Goal: Task Accomplishment & Management: Use online tool/utility

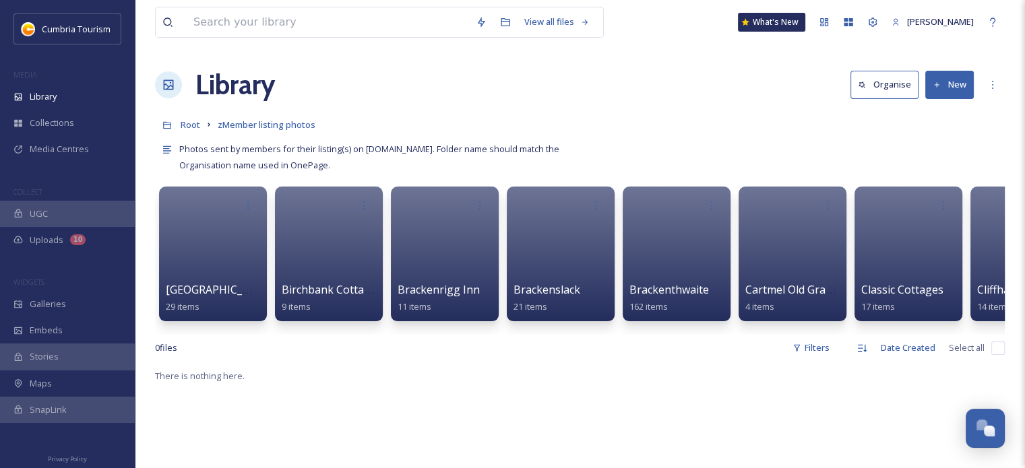
scroll to position [6607, 0]
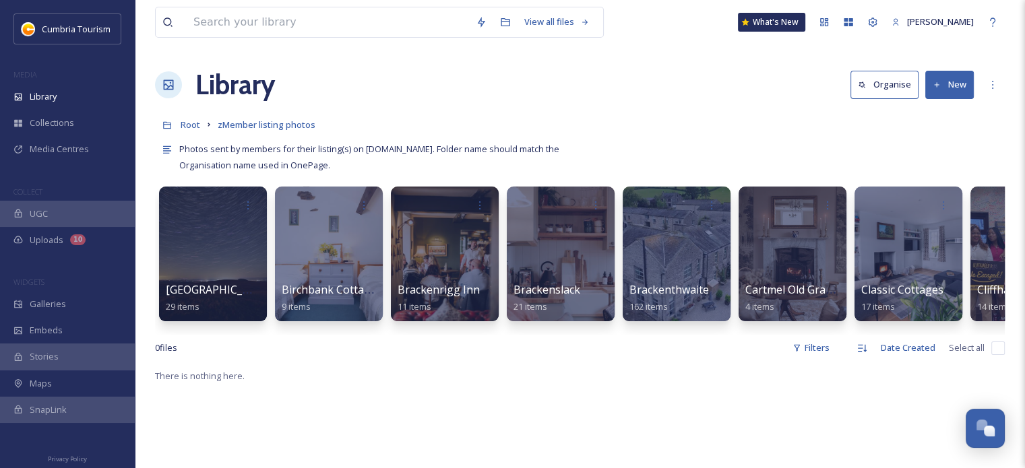
click at [942, 93] on button "New" at bounding box center [949, 85] width 49 height 28
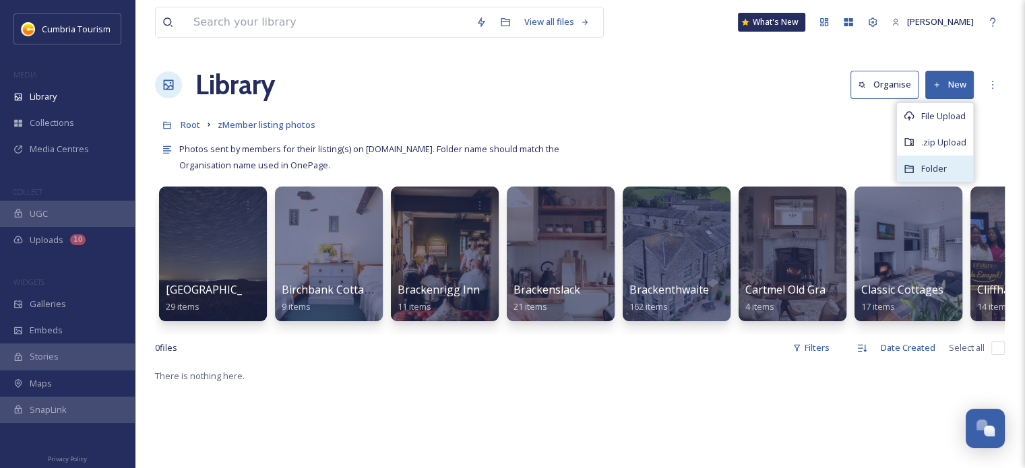
click at [941, 169] on span "Folder" at bounding box center [934, 168] width 26 height 13
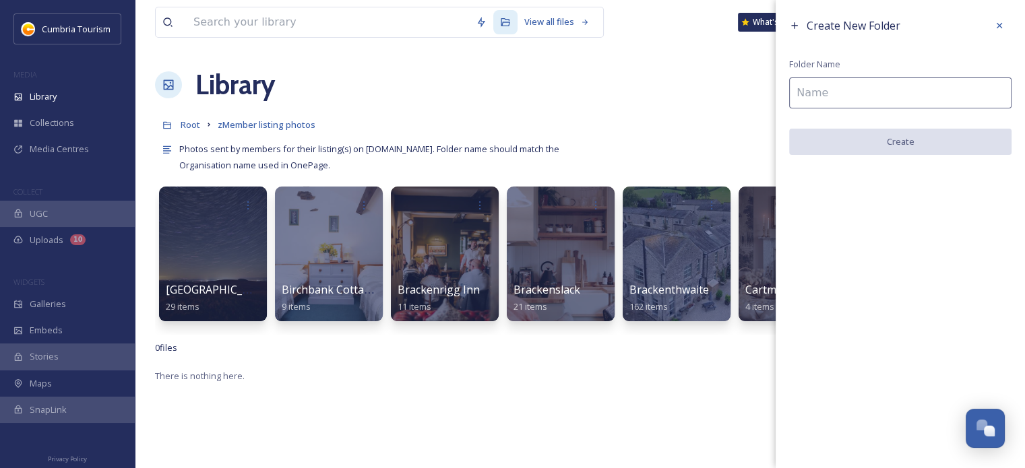
click at [802, 105] on input at bounding box center [900, 92] width 222 height 31
paste input "[GEOGRAPHIC_DATA]"
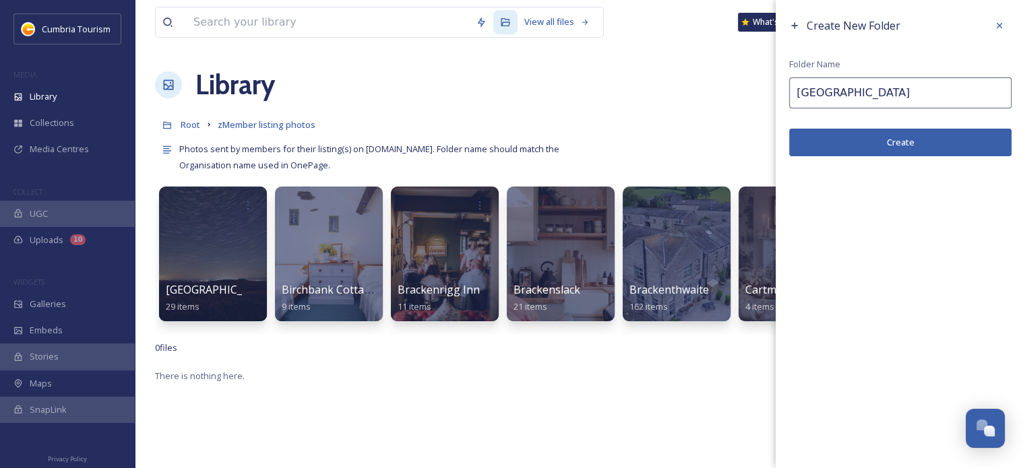
type input "[GEOGRAPHIC_DATA]"
click at [820, 138] on button "Create" at bounding box center [900, 143] width 222 height 28
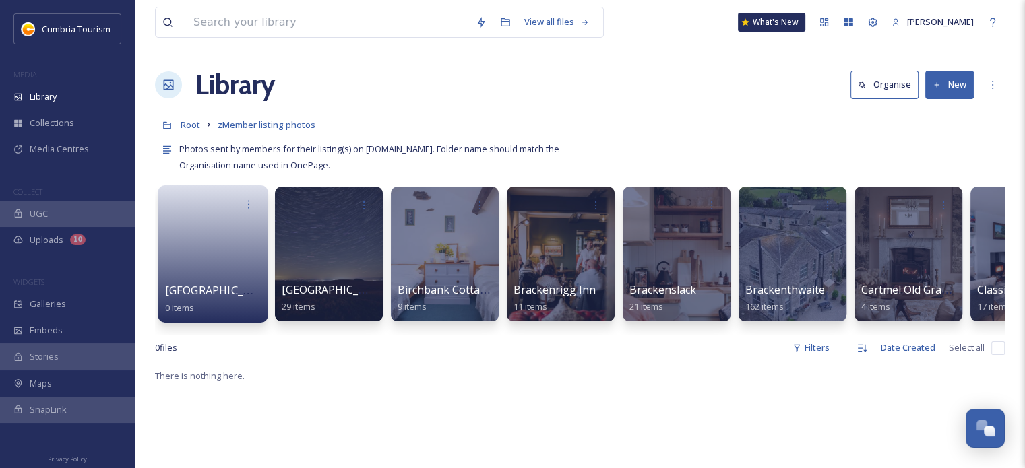
click at [256, 287] on div "Crooklands Hotel 0 items" at bounding box center [213, 299] width 96 height 34
click at [228, 255] on link at bounding box center [213, 249] width 96 height 65
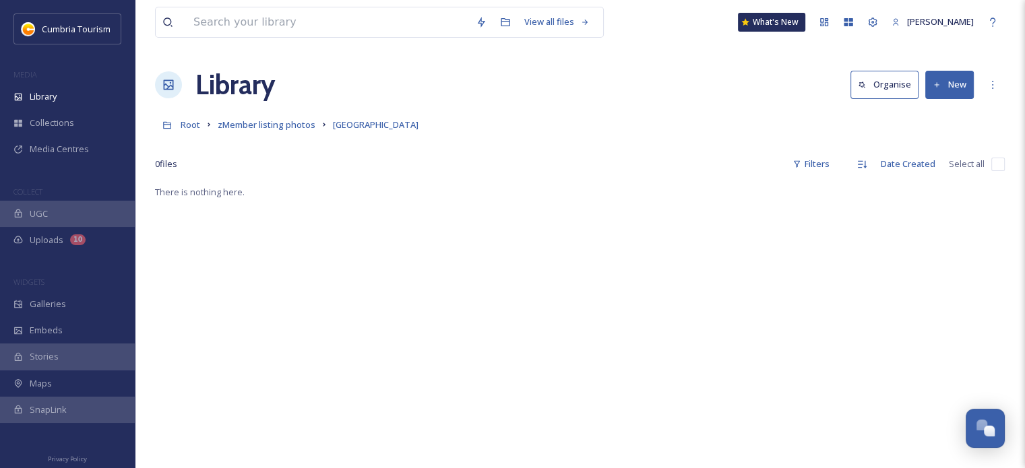
click at [951, 88] on button "New" at bounding box center [949, 85] width 49 height 28
click at [915, 169] on div "Folder" at bounding box center [935, 169] width 76 height 26
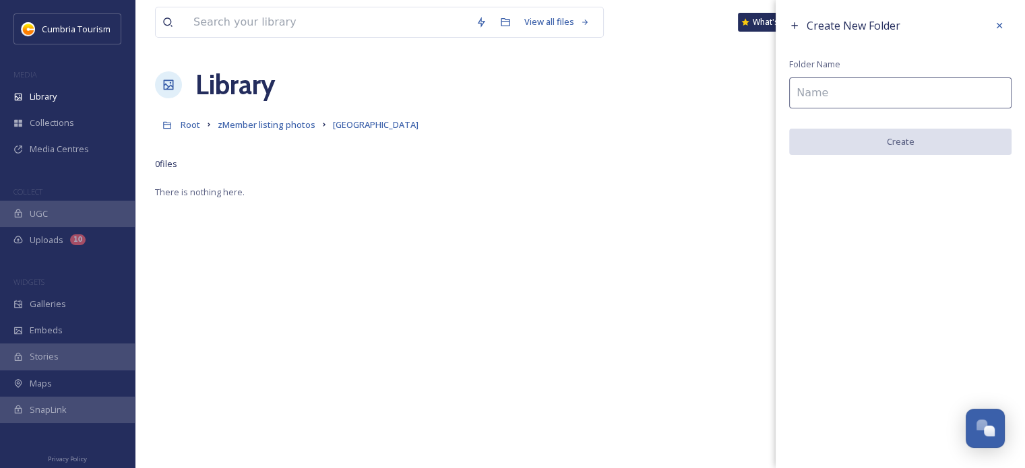
click at [957, 75] on div "Create New Folder Folder Name Create" at bounding box center [899, 84] width 249 height 168
click at [951, 94] on input at bounding box center [900, 92] width 222 height 31
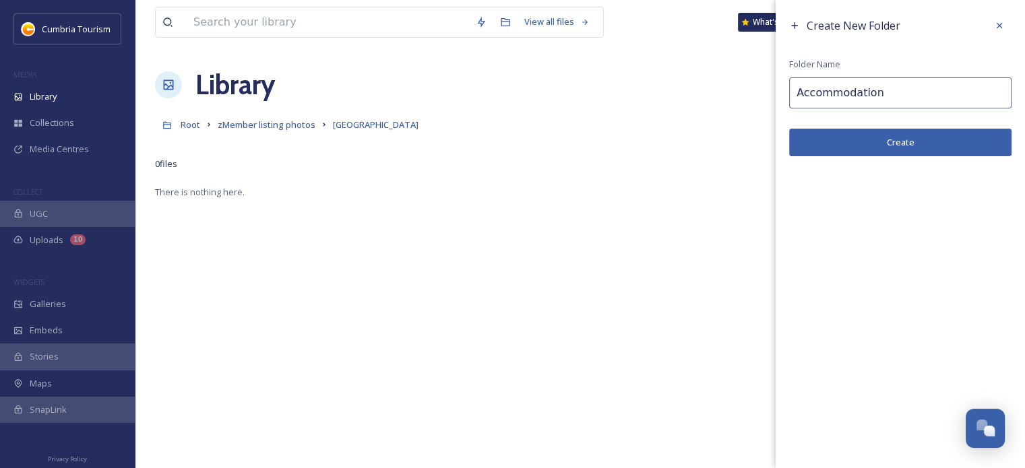
type input "Accommodation"
click at [934, 129] on button "Create" at bounding box center [900, 143] width 222 height 28
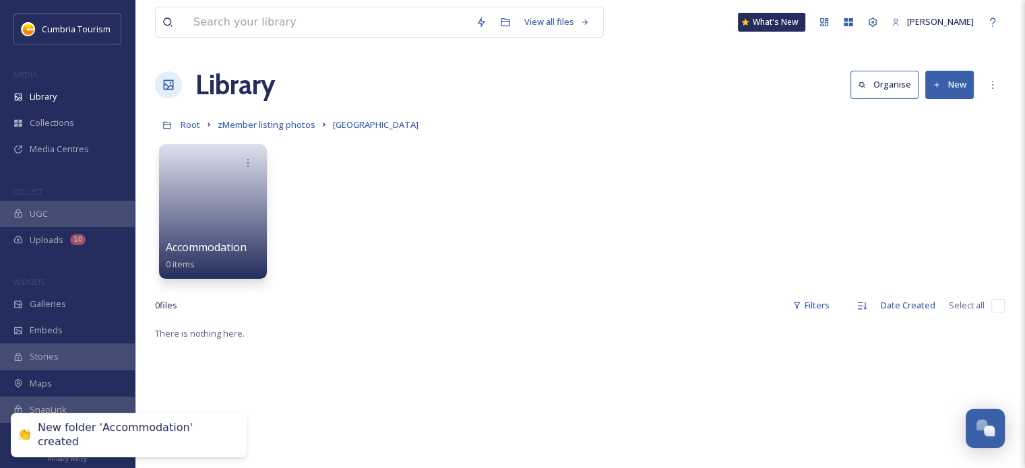
click at [364, 193] on div "Accommodation 0 items" at bounding box center [580, 214] width 850 height 155
click at [241, 256] on div "Accommodation 0 items" at bounding box center [213, 257] width 96 height 34
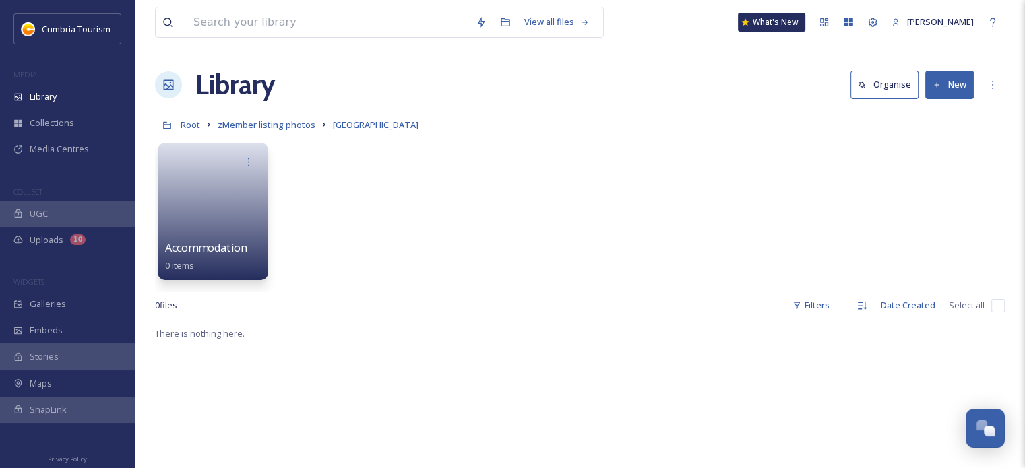
click at [202, 185] on link at bounding box center [213, 207] width 96 height 65
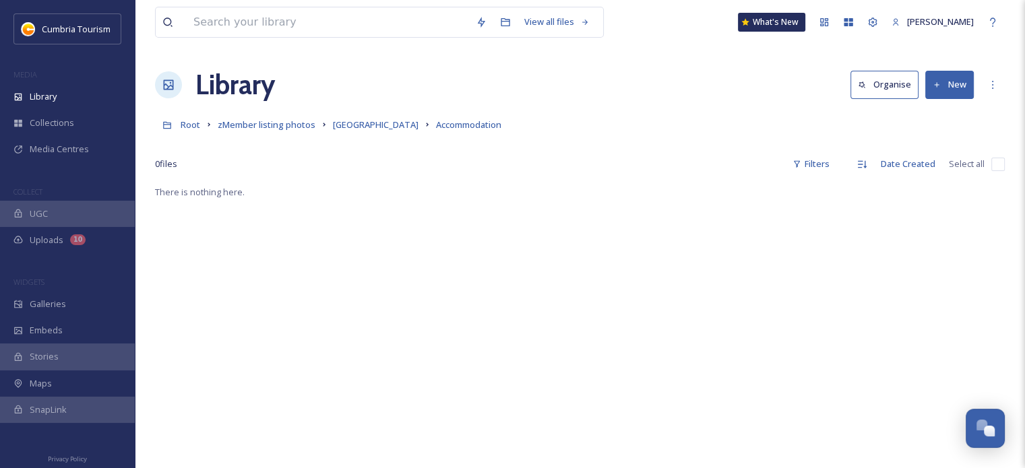
click at [960, 87] on button "New" at bounding box center [949, 85] width 49 height 28
click at [939, 175] on div "Folder" at bounding box center [935, 169] width 76 height 26
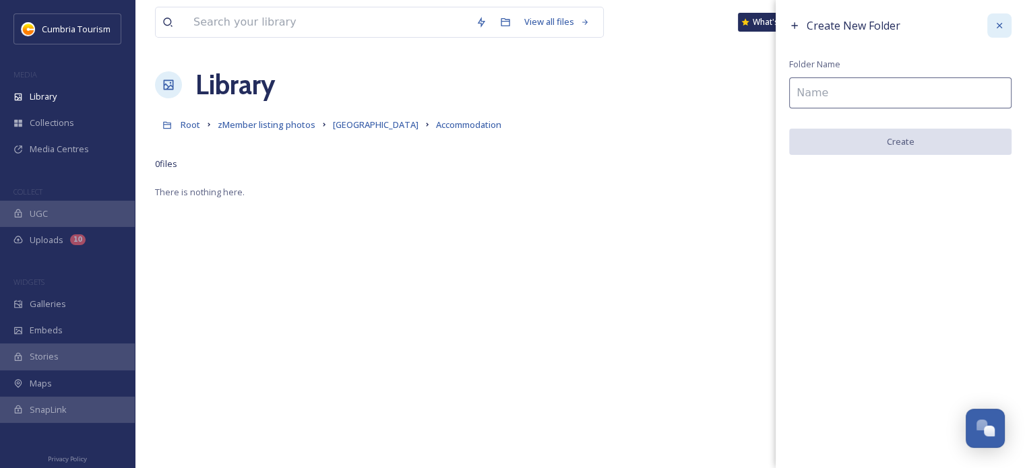
click at [1003, 24] on icon at bounding box center [999, 25] width 11 height 11
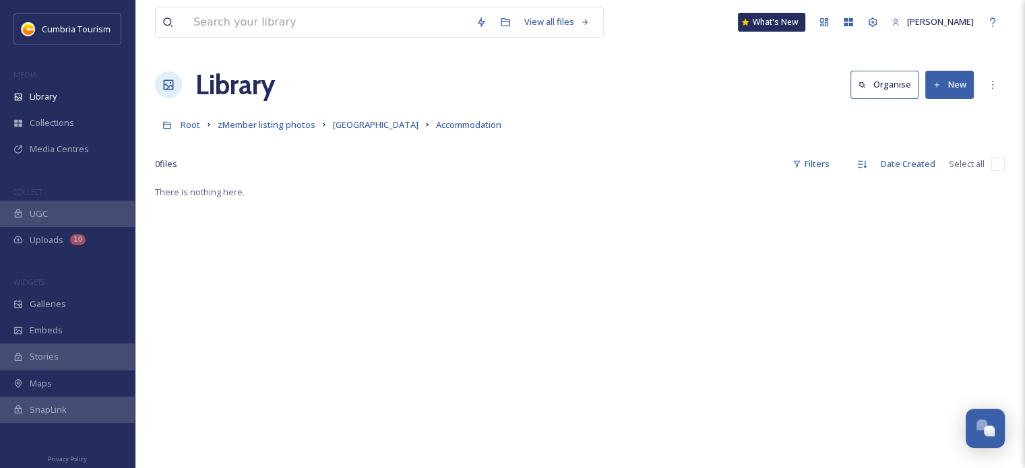
click at [945, 87] on button "New" at bounding box center [949, 85] width 49 height 28
click at [941, 115] on span "File Upload" at bounding box center [943, 116] width 44 height 13
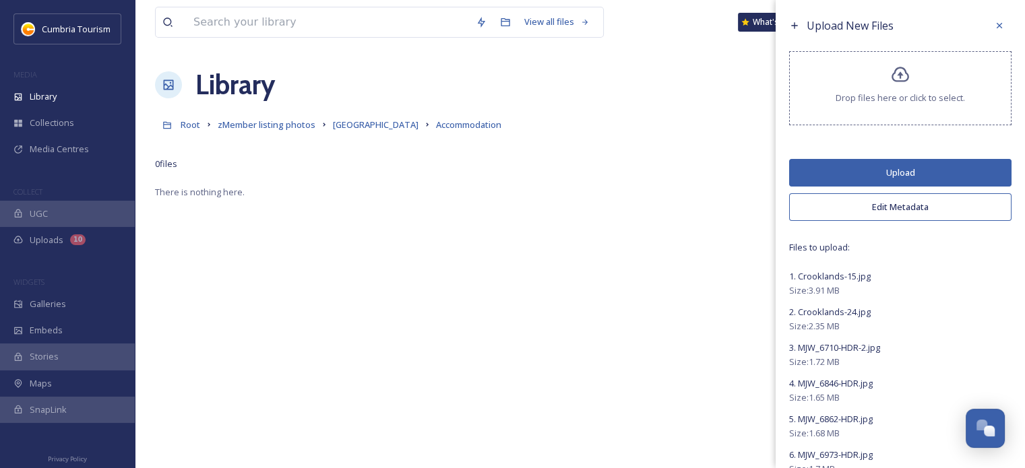
drag, startPoint x: 844, startPoint y: 162, endPoint x: 849, endPoint y: 153, distance: 10.3
click at [844, 162] on button "Upload" at bounding box center [900, 173] width 222 height 28
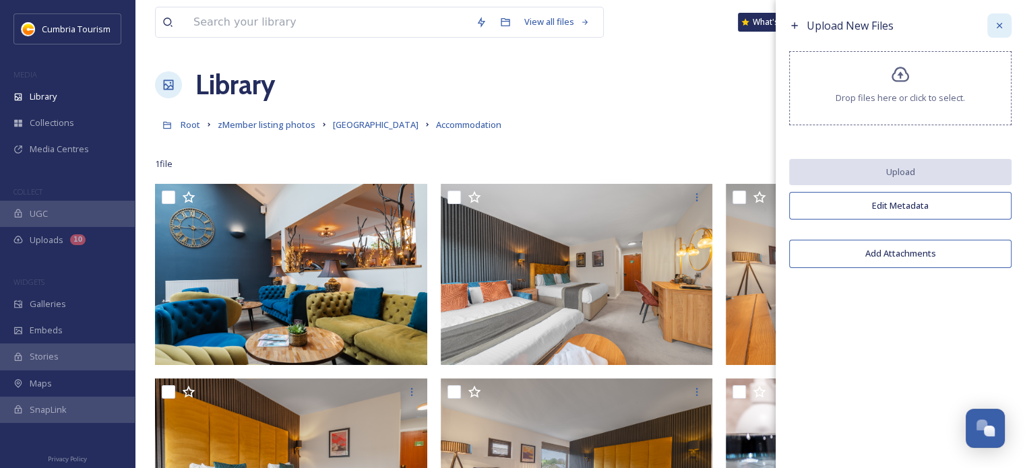
click at [994, 28] on icon at bounding box center [999, 25] width 11 height 11
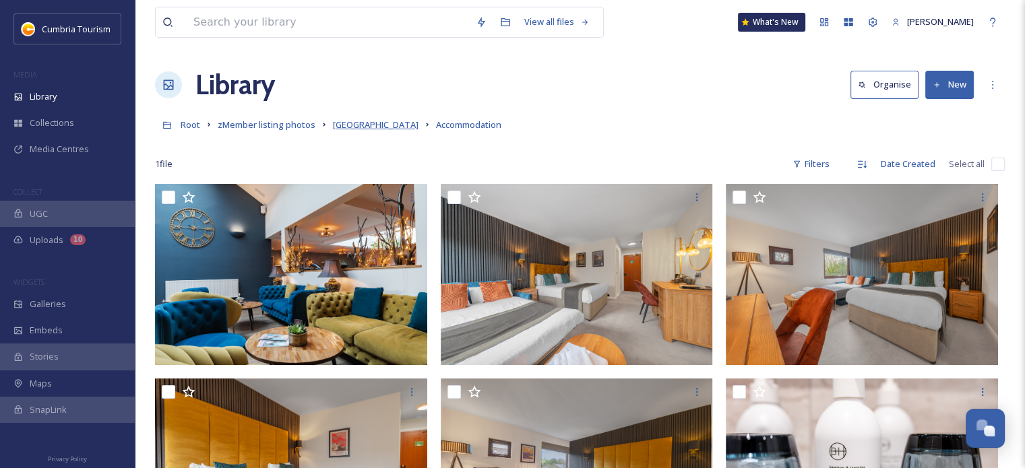
click at [378, 129] on span "[GEOGRAPHIC_DATA]" at bounding box center [376, 125] width 86 height 12
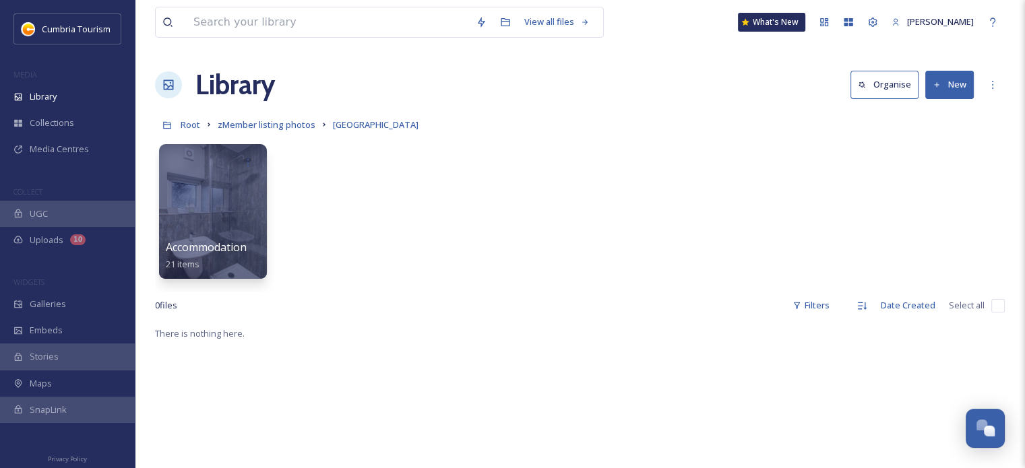
click at [953, 90] on button "New" at bounding box center [949, 85] width 49 height 28
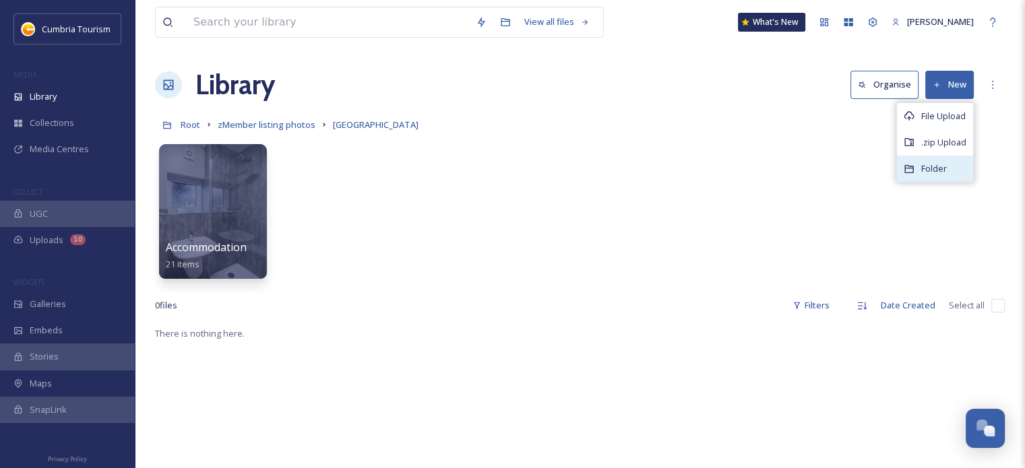
click at [927, 164] on span "Folder" at bounding box center [934, 168] width 26 height 13
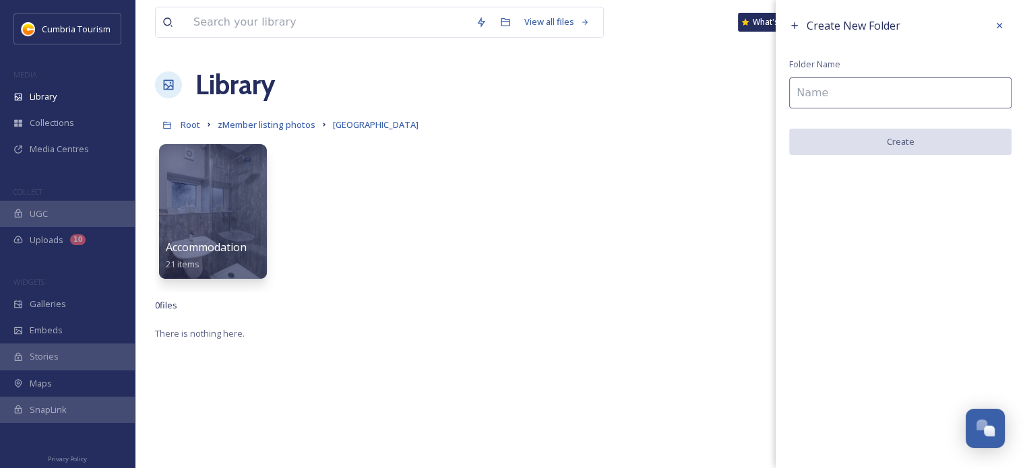
click at [800, 108] on input at bounding box center [900, 92] width 222 height 31
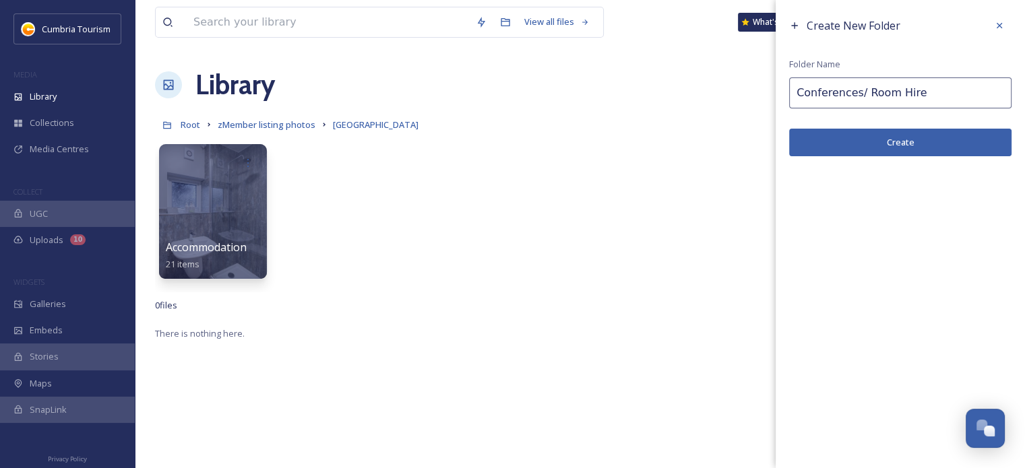
type input "Conferences/ Room Hire"
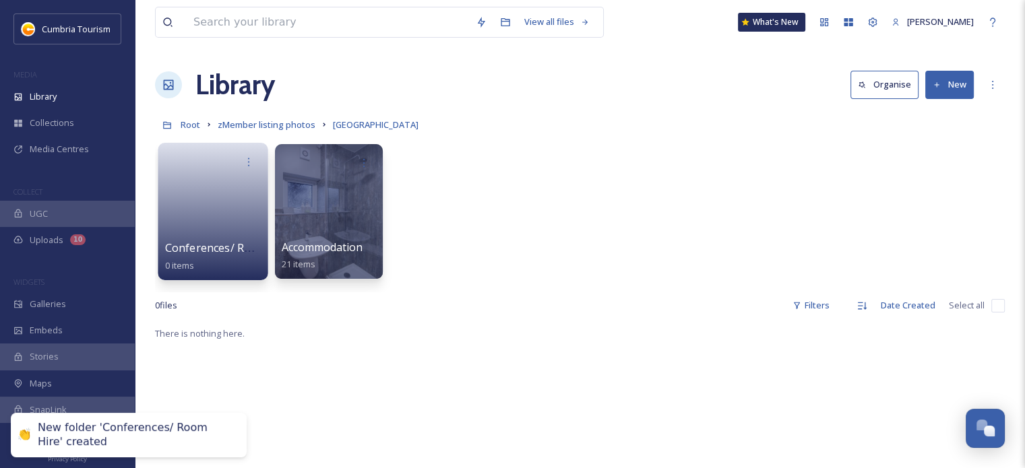
click at [212, 230] on link at bounding box center [213, 207] width 96 height 65
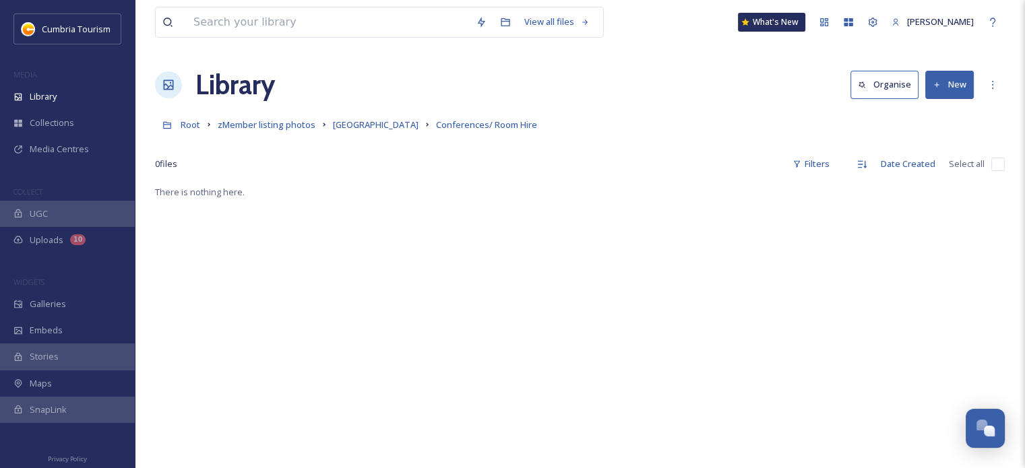
click at [958, 83] on button "New" at bounding box center [949, 85] width 49 height 28
click at [924, 108] on div "File Upload" at bounding box center [935, 116] width 76 height 26
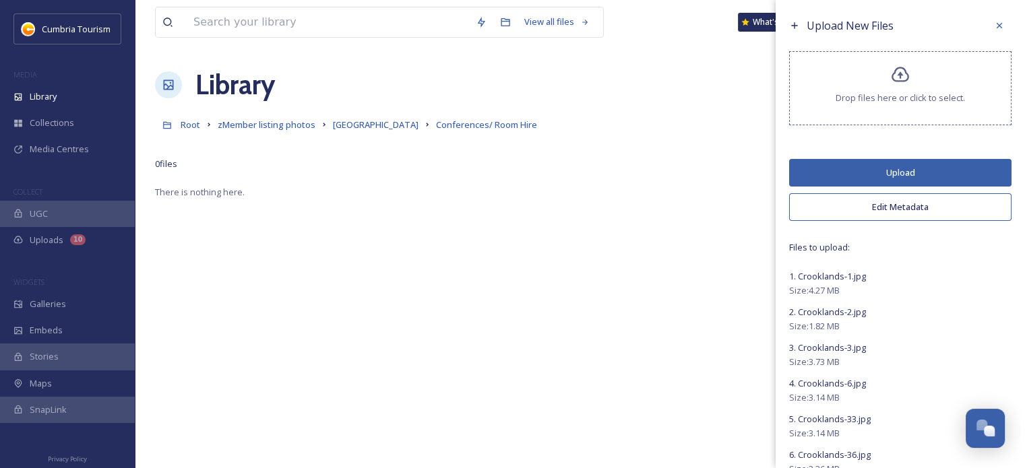
click at [879, 180] on button "Upload" at bounding box center [900, 173] width 222 height 28
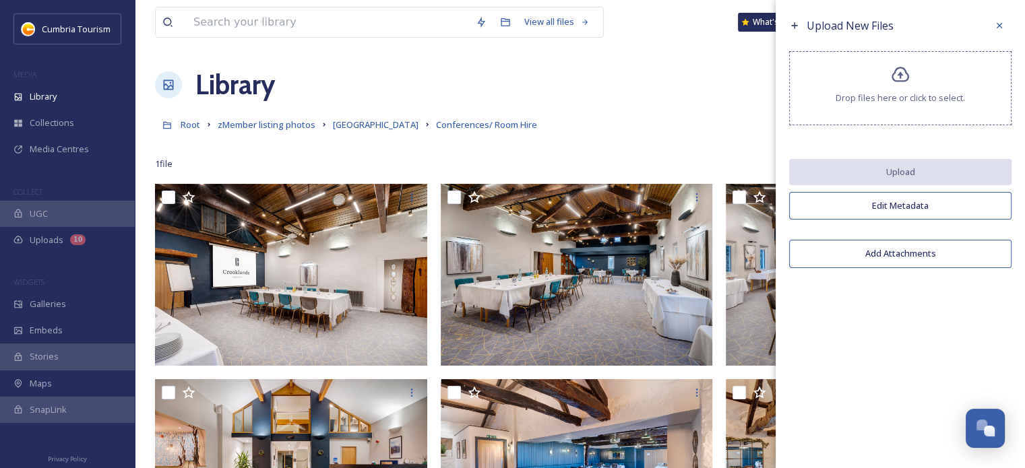
click at [668, 87] on div "Library Organise New" at bounding box center [580, 85] width 850 height 40
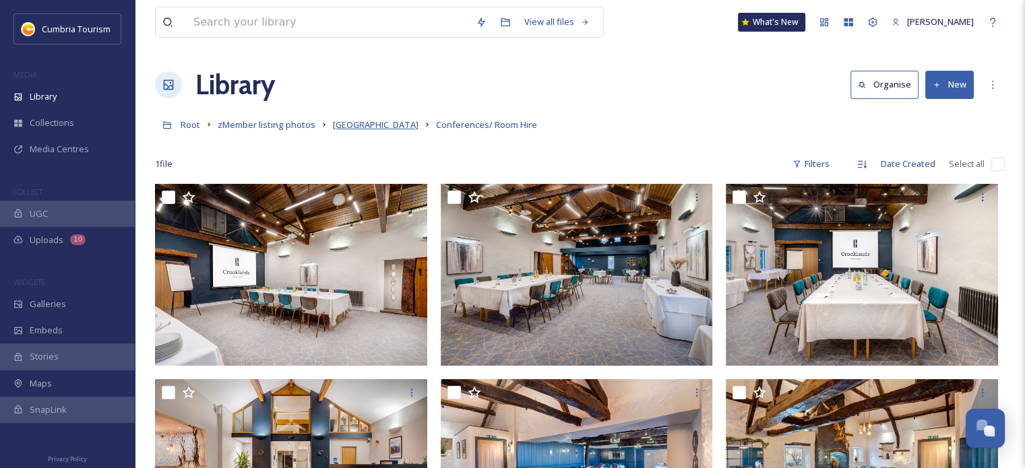
click at [380, 129] on span "[GEOGRAPHIC_DATA]" at bounding box center [376, 125] width 86 height 12
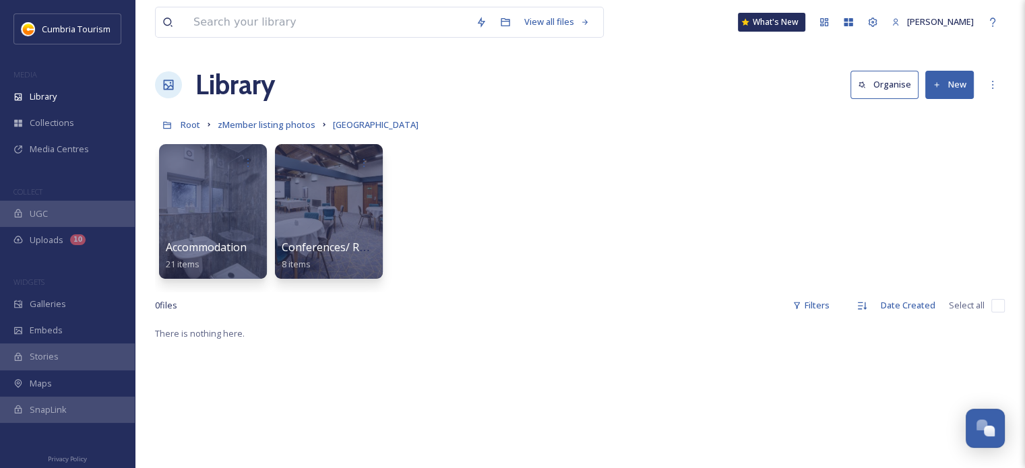
click at [937, 90] on button "New" at bounding box center [949, 85] width 49 height 28
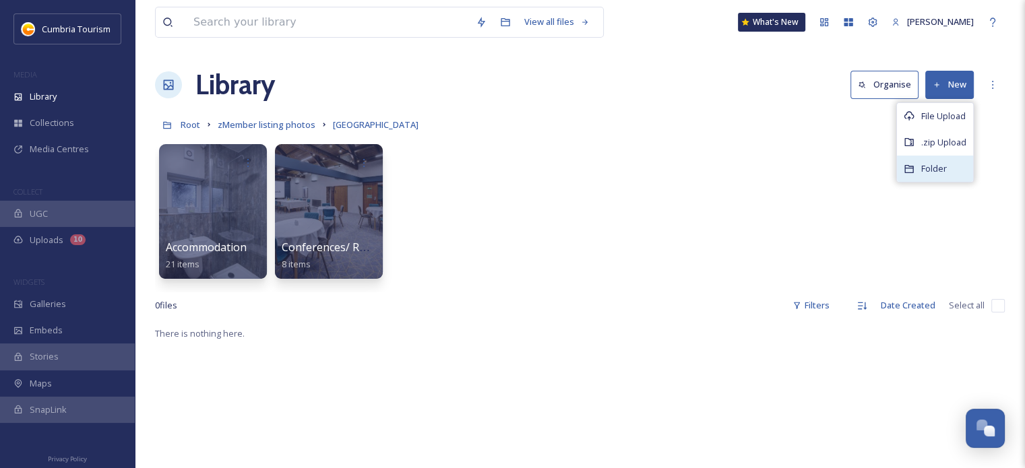
click at [930, 166] on span "Folder" at bounding box center [934, 168] width 26 height 13
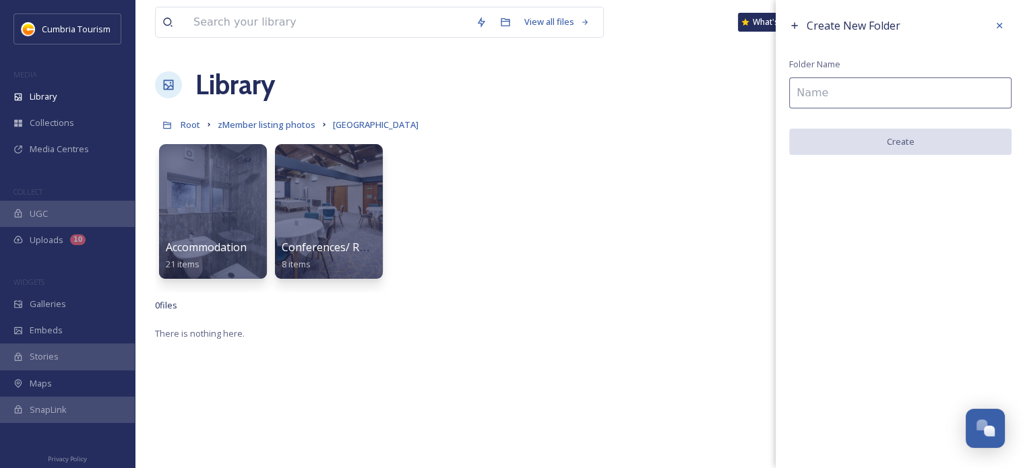
click at [840, 92] on input at bounding box center [900, 92] width 222 height 31
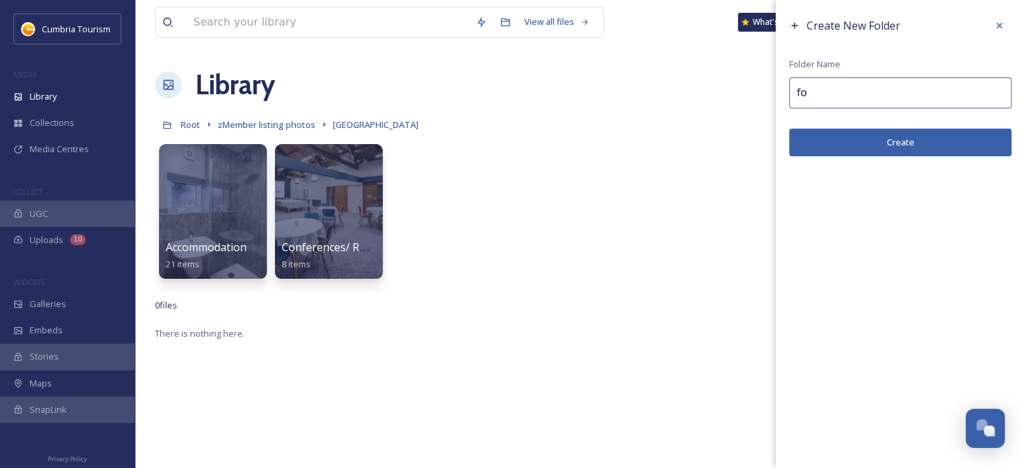
type input "f"
type input "Food & Drink"
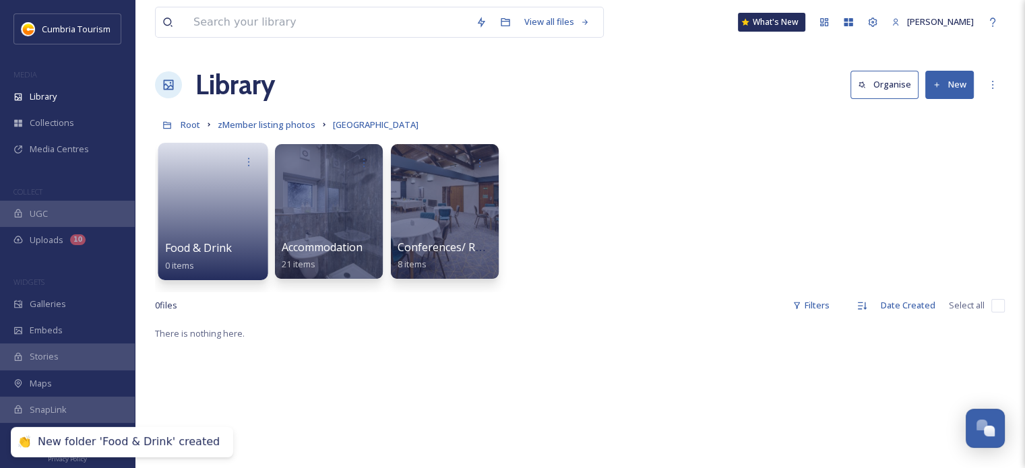
click at [214, 220] on link at bounding box center [213, 207] width 96 height 65
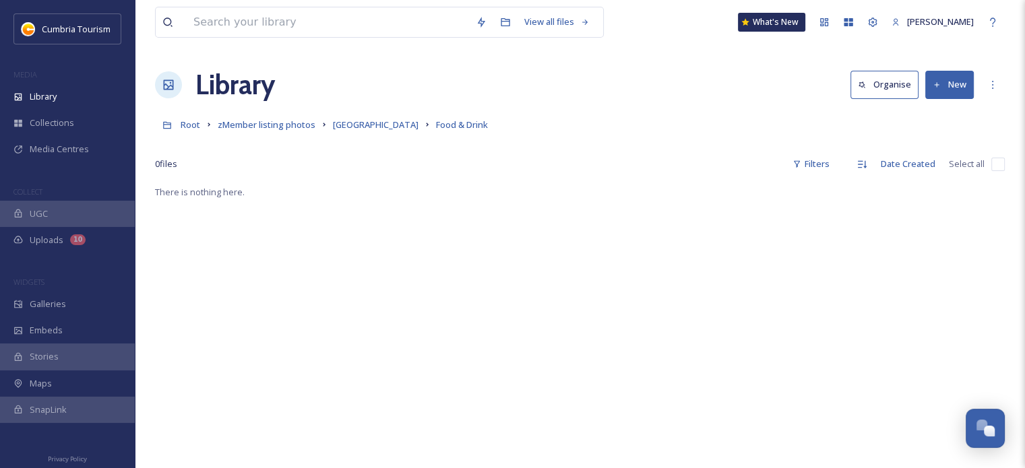
click at [934, 90] on button "New" at bounding box center [949, 85] width 49 height 28
click at [938, 120] on span "File Upload" at bounding box center [943, 116] width 44 height 13
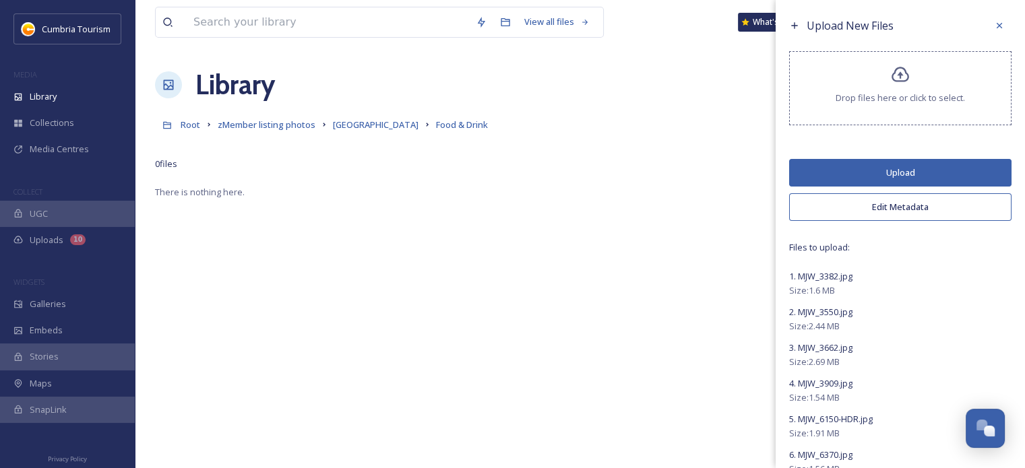
click at [870, 203] on button "Edit Metadata" at bounding box center [900, 207] width 222 height 28
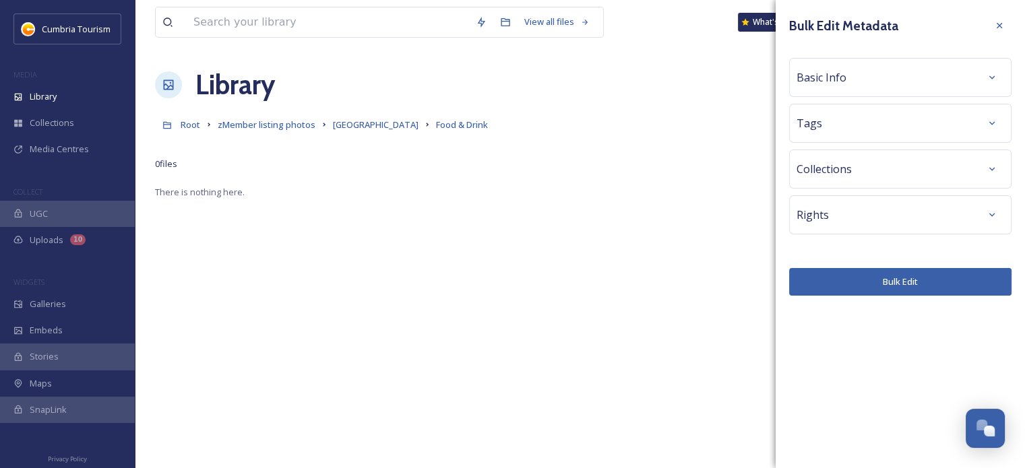
click at [901, 59] on div "Basic Info" at bounding box center [900, 77] width 222 height 39
click at [896, 80] on div "Basic Info" at bounding box center [900, 77] width 208 height 24
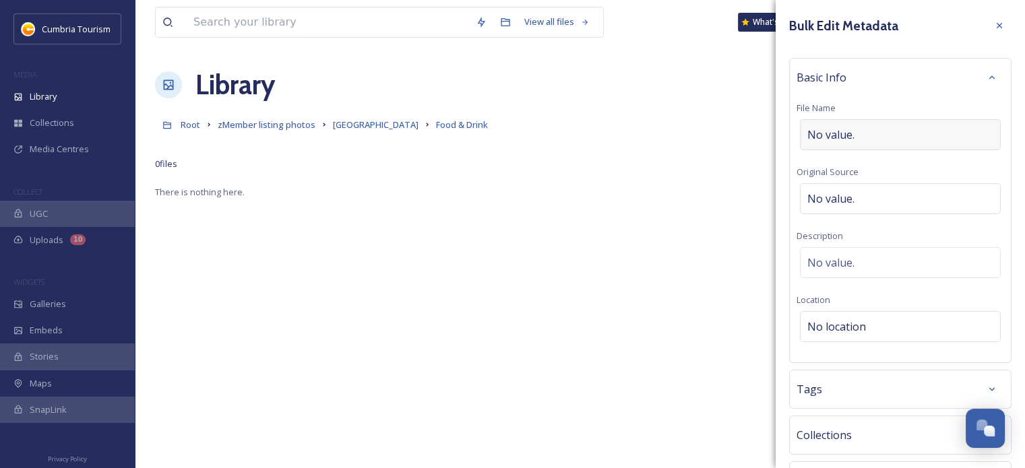
click at [899, 135] on div "No value." at bounding box center [900, 134] width 201 height 31
type input "Crooklands Hotel - Food & Drink"
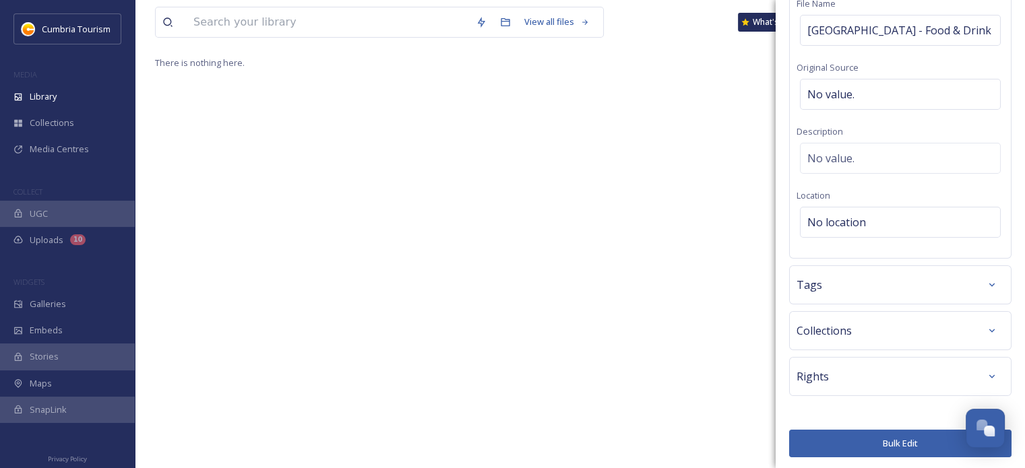
scroll to position [135, 0]
click at [919, 439] on button "Bulk Edit" at bounding box center [900, 444] width 222 height 28
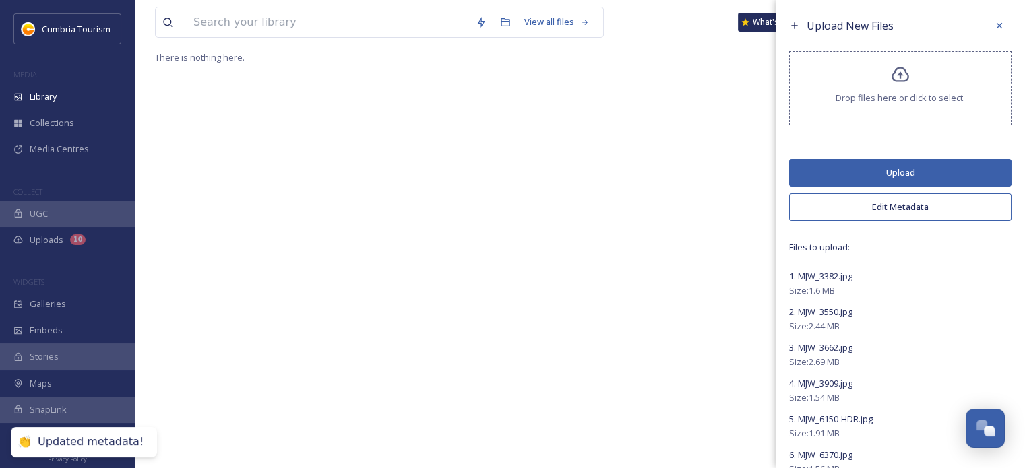
click at [930, 168] on button "Upload" at bounding box center [900, 173] width 222 height 28
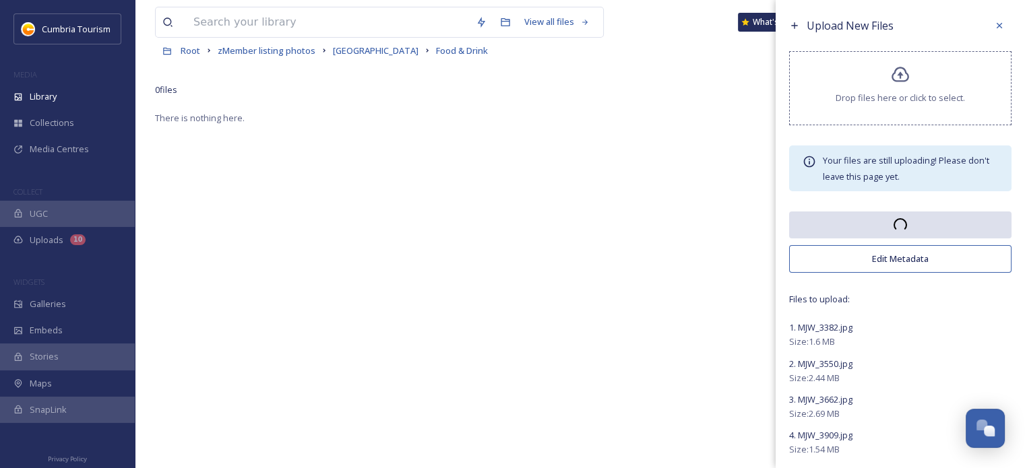
scroll to position [0, 0]
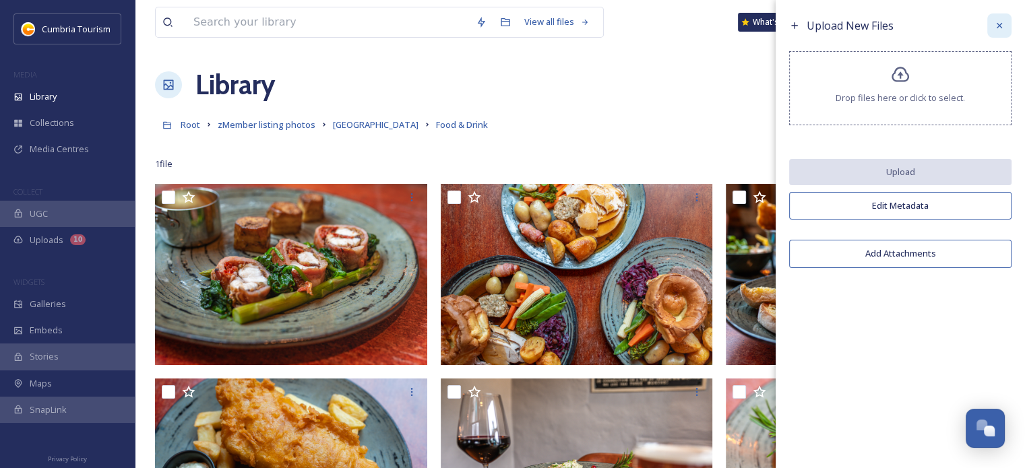
click at [1001, 20] on icon at bounding box center [999, 25] width 11 height 11
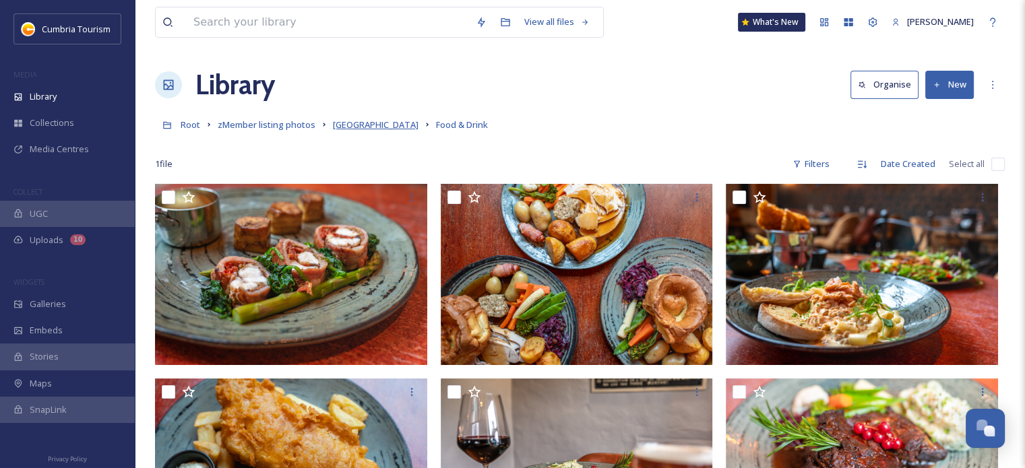
click at [399, 129] on span "[GEOGRAPHIC_DATA]" at bounding box center [376, 125] width 86 height 12
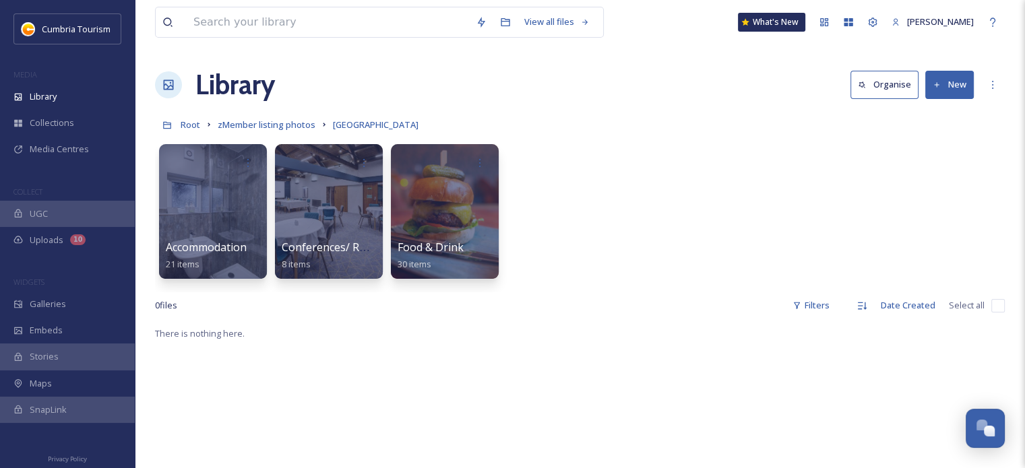
click at [973, 88] on button "New" at bounding box center [949, 85] width 49 height 28
click at [957, 88] on button "New" at bounding box center [949, 85] width 49 height 28
click at [943, 82] on button "New" at bounding box center [949, 85] width 49 height 28
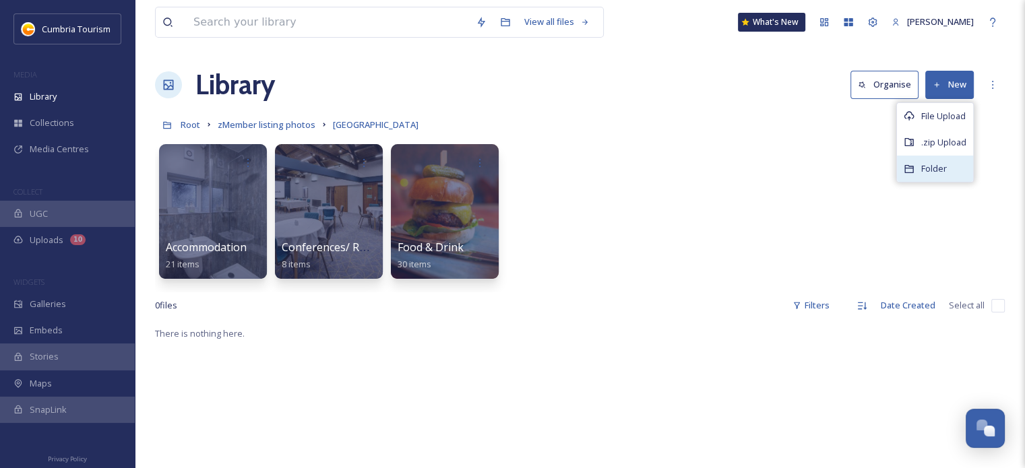
click at [907, 175] on div "Folder" at bounding box center [935, 169] width 76 height 26
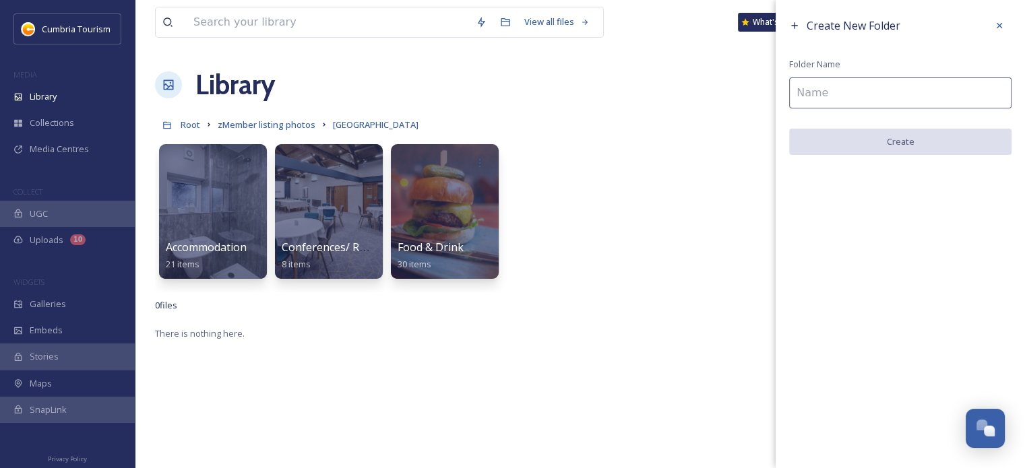
click at [838, 84] on input at bounding box center [900, 92] width 222 height 31
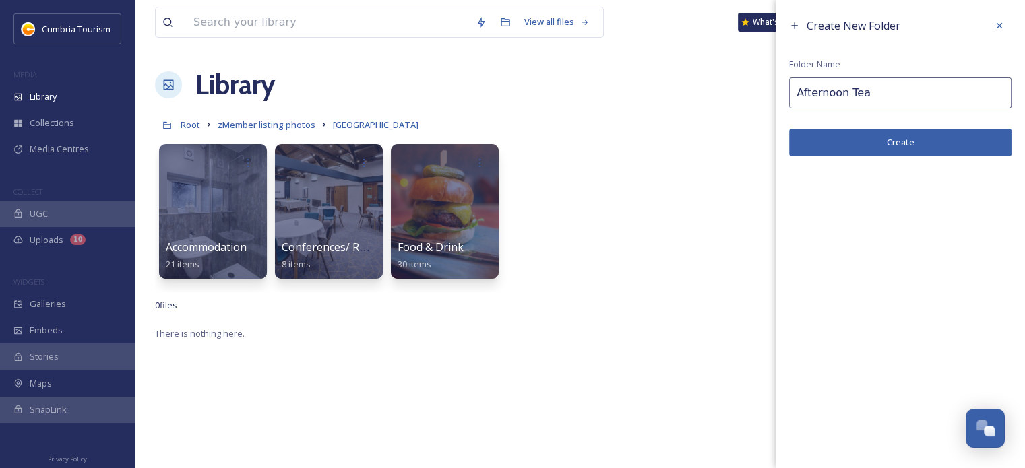
type input "Afternoon Tea"
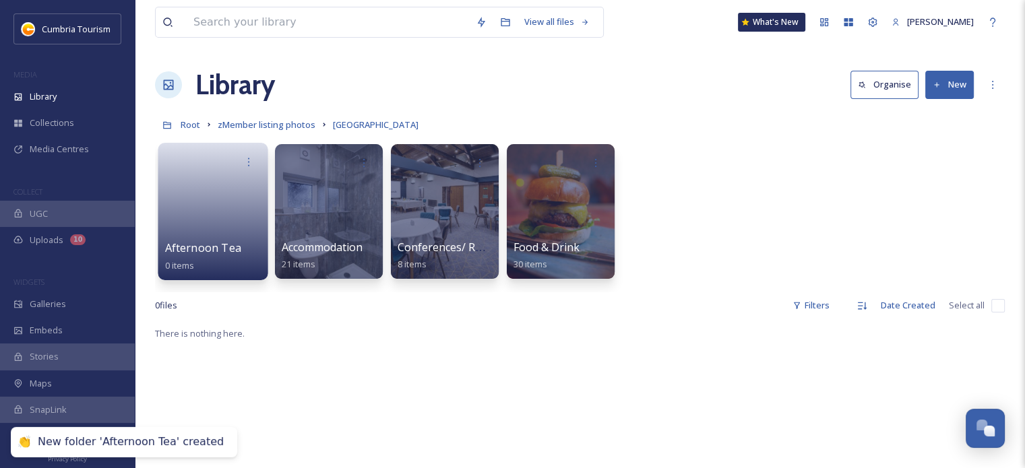
click at [240, 249] on div "Afternoon Tea 0 items" at bounding box center [213, 257] width 96 height 34
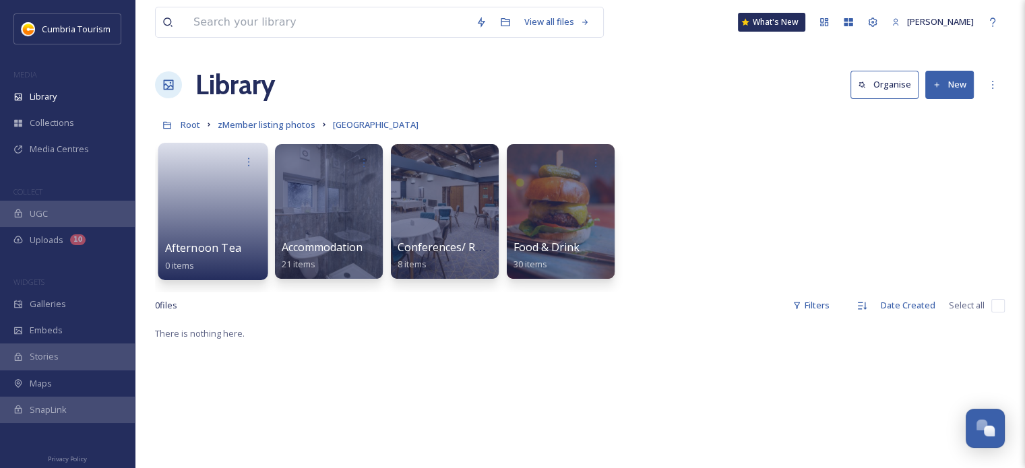
click at [197, 223] on link at bounding box center [213, 207] width 96 height 65
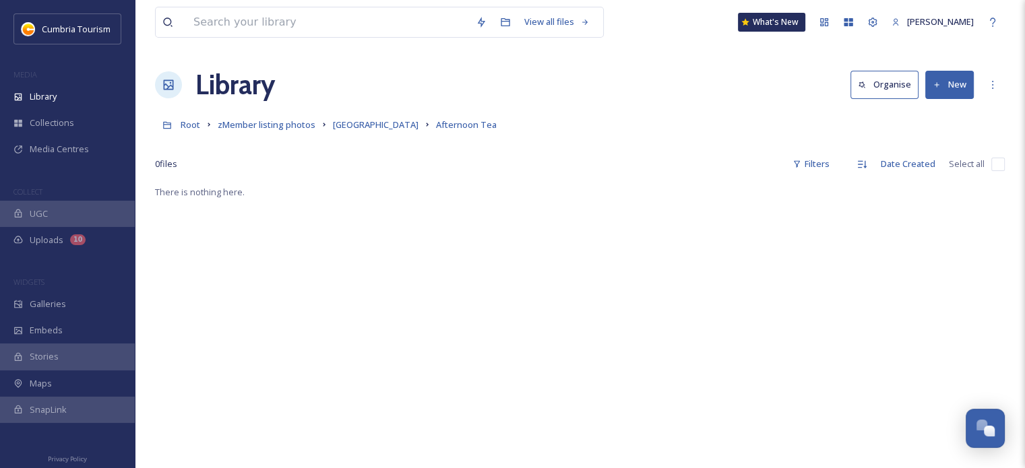
click at [941, 81] on button "New" at bounding box center [949, 85] width 49 height 28
click at [932, 123] on div "File Upload" at bounding box center [935, 116] width 76 height 26
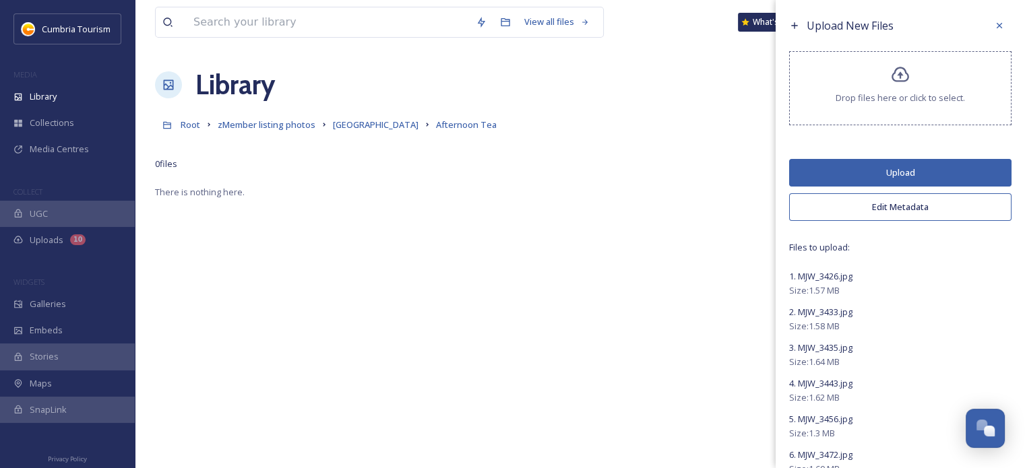
click at [884, 218] on button "Edit Metadata" at bounding box center [900, 207] width 222 height 28
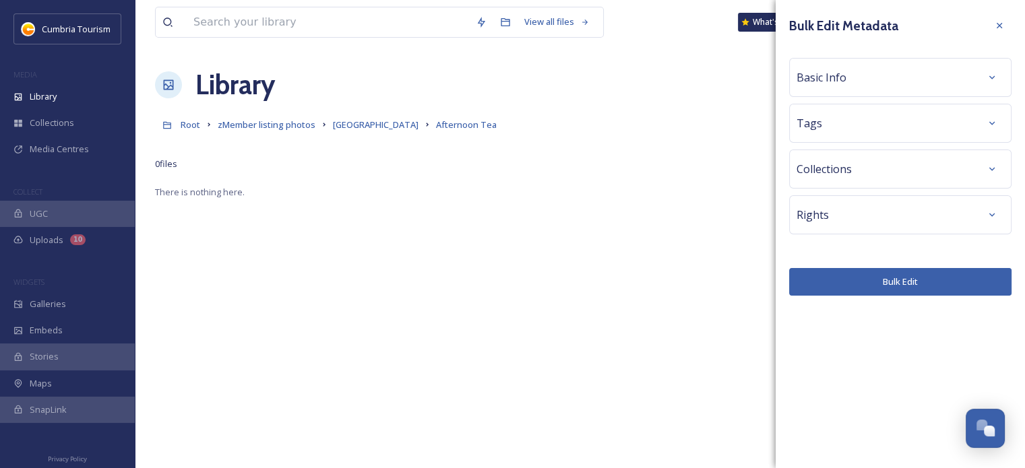
click at [868, 75] on div "Basic Info" at bounding box center [900, 77] width 208 height 24
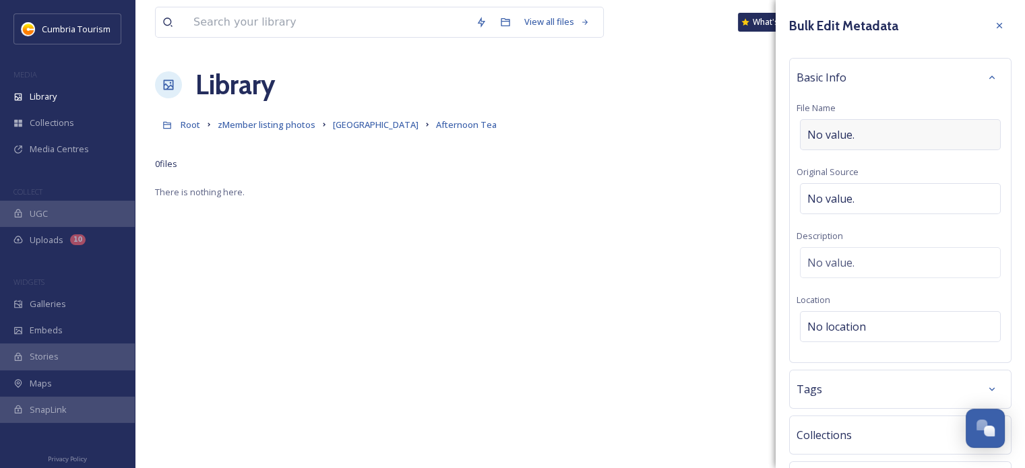
click at [896, 139] on div "No value." at bounding box center [900, 134] width 201 height 31
type input "Crooklands Hotel - Afternoon Tea"
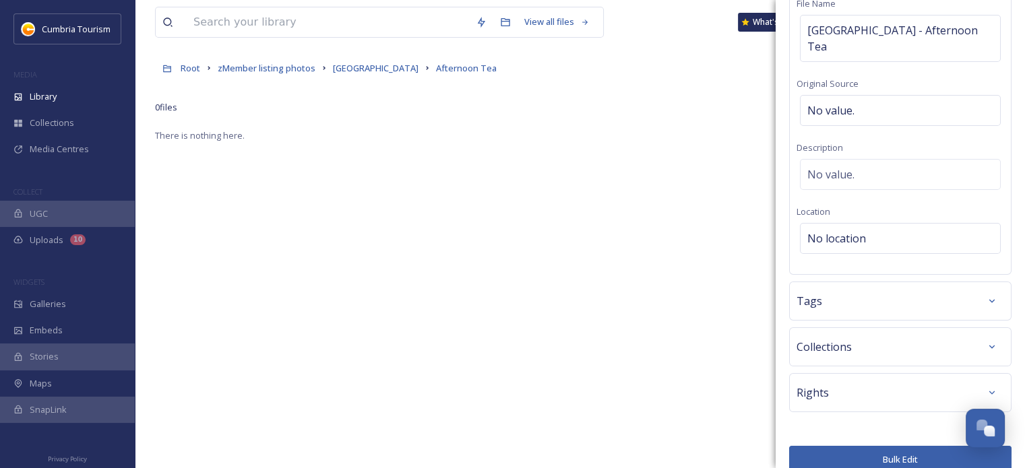
scroll to position [135, 0]
click at [900, 446] on button "Bulk Edit" at bounding box center [900, 460] width 222 height 28
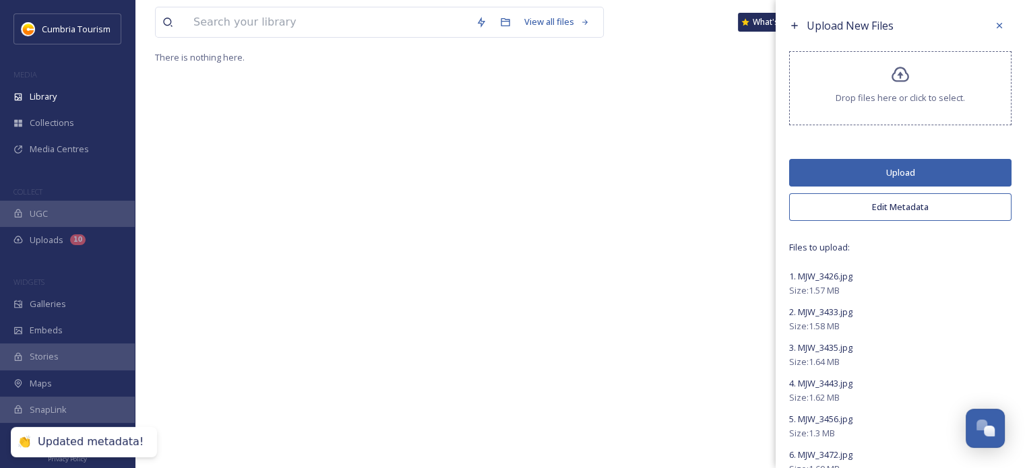
scroll to position [0, 0]
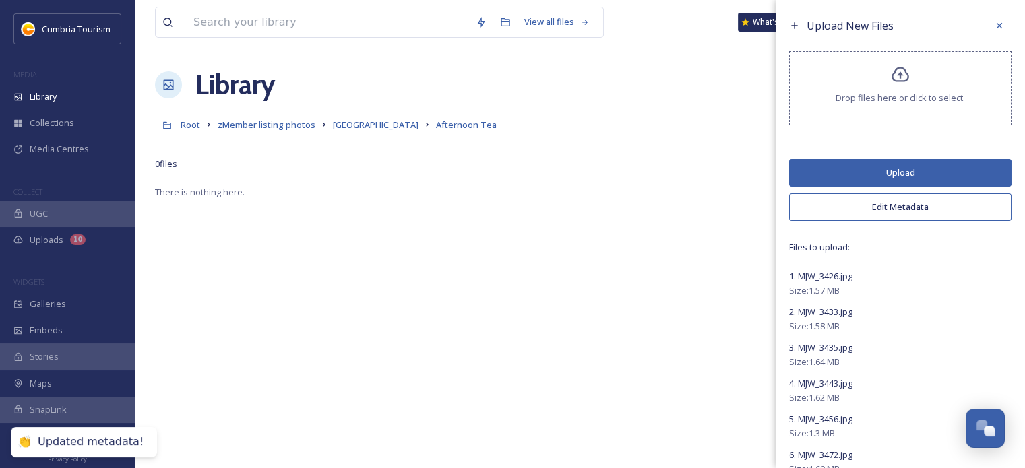
click at [883, 164] on button "Upload" at bounding box center [900, 173] width 222 height 28
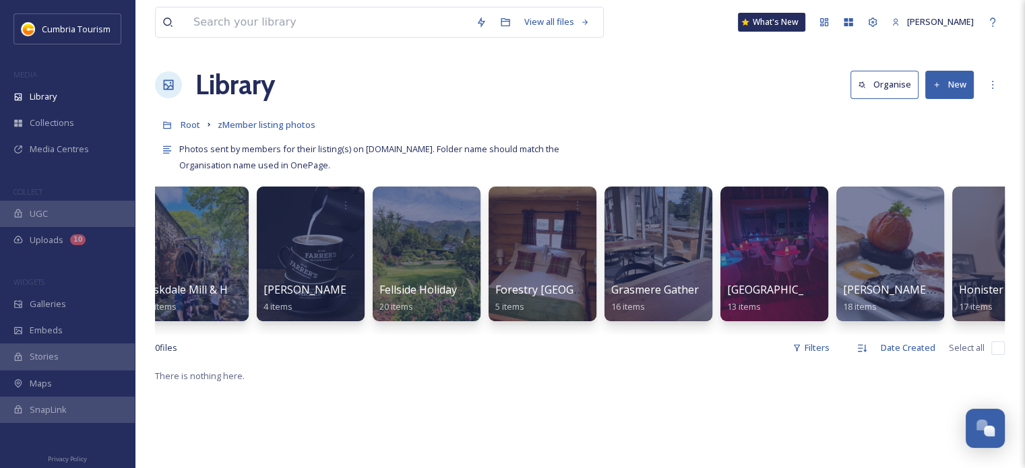
scroll to position [0, 1485]
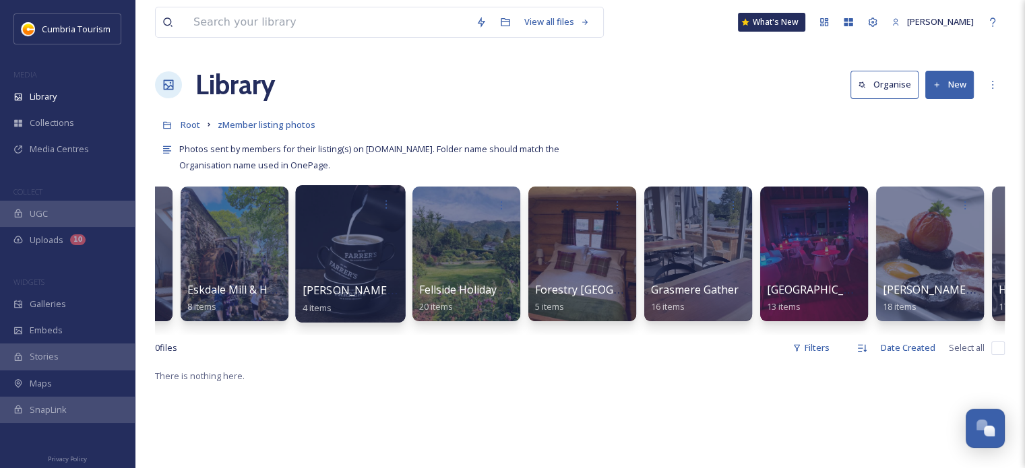
click at [362, 217] on div at bounding box center [350, 253] width 110 height 137
